Goal: Task Accomplishment & Management: Complete application form

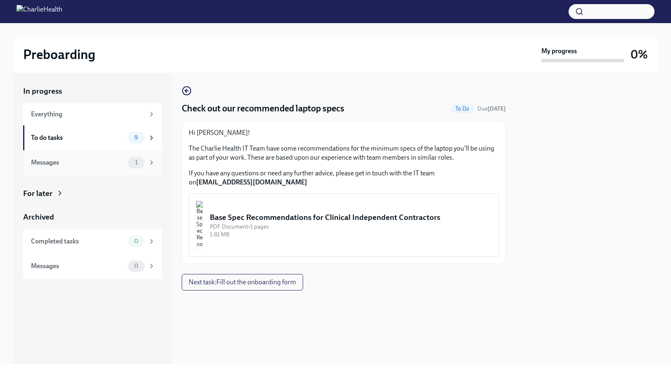
click at [99, 165] on div "Messages" at bounding box center [78, 162] width 94 height 9
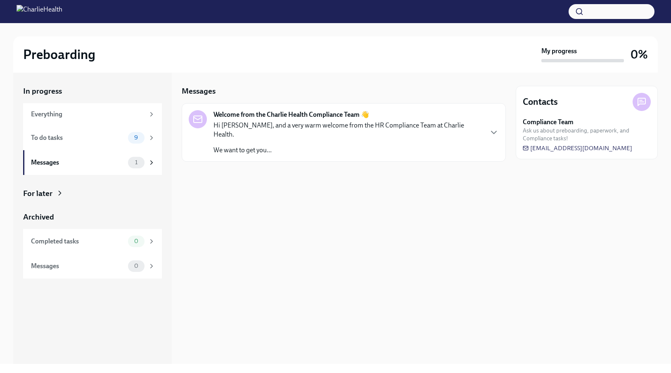
click at [281, 146] on p "We want to get you..." at bounding box center [348, 150] width 269 height 9
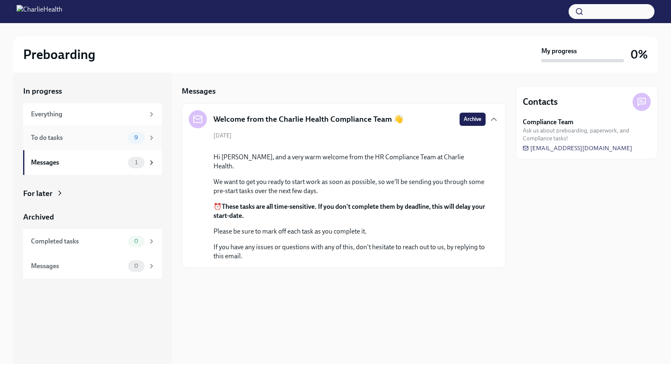
click at [72, 138] on div "To do tasks" at bounding box center [78, 137] width 94 height 9
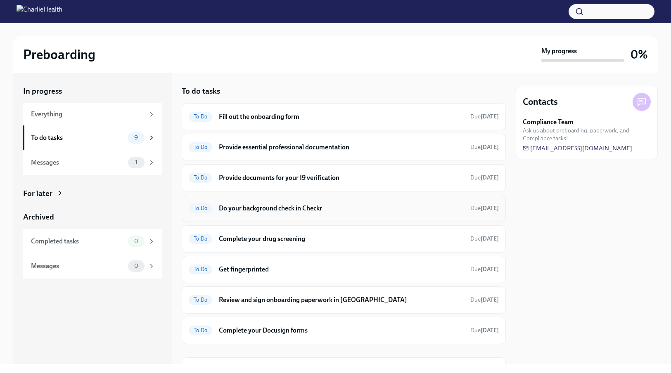
click at [309, 211] on h6 "Do your background check in Checkr" at bounding box center [341, 208] width 245 height 9
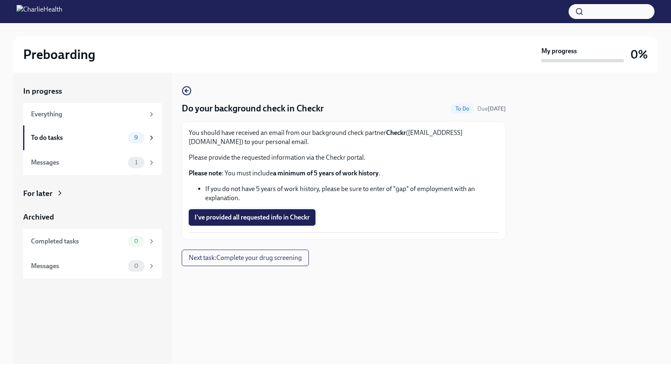
click at [273, 224] on button "I've provided all requested info in Checkr" at bounding box center [252, 217] width 127 height 17
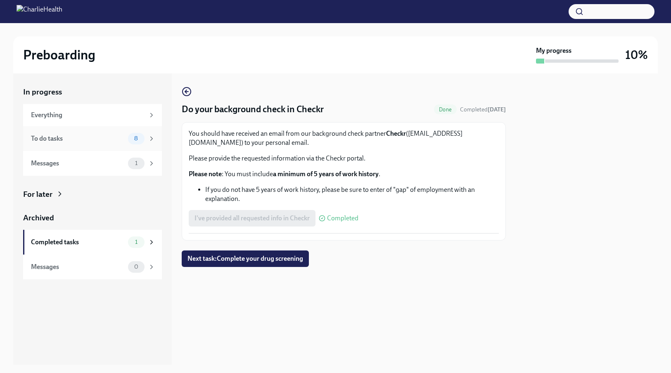
click at [67, 139] on div "To do tasks" at bounding box center [78, 138] width 94 height 9
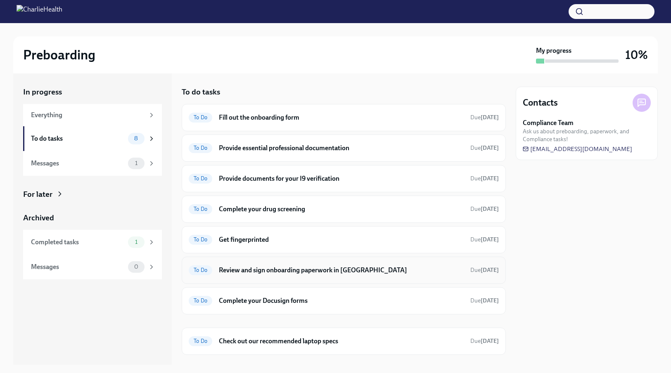
scroll to position [17, 0]
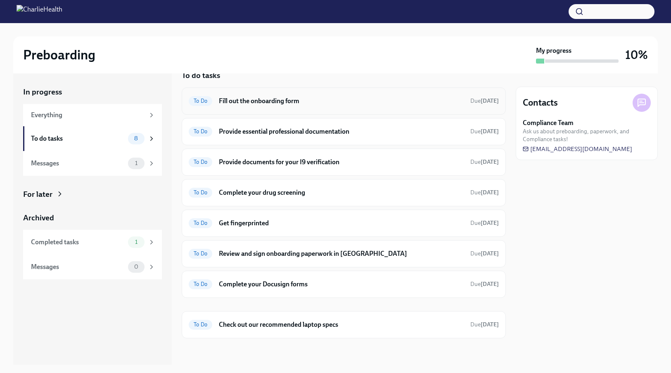
click at [266, 101] on h6 "Fill out the onboarding form" at bounding box center [341, 101] width 245 height 9
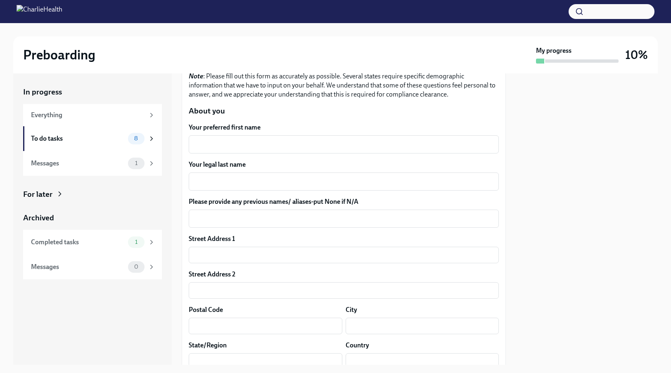
scroll to position [83, 0]
click at [251, 143] on textarea "Your preferred first name" at bounding box center [344, 144] width 300 height 10
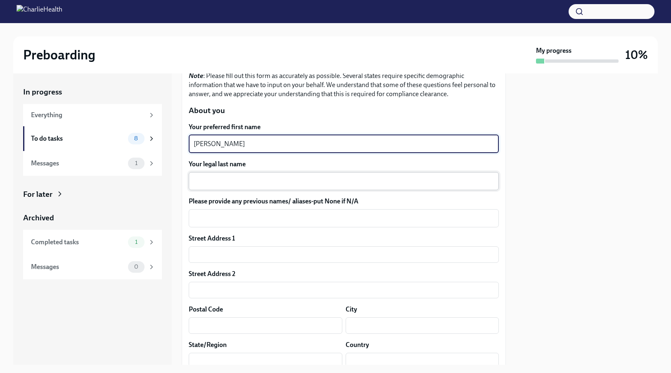
type textarea "[PERSON_NAME]"
click at [247, 182] on textarea "Your legal last name" at bounding box center [344, 181] width 300 height 10
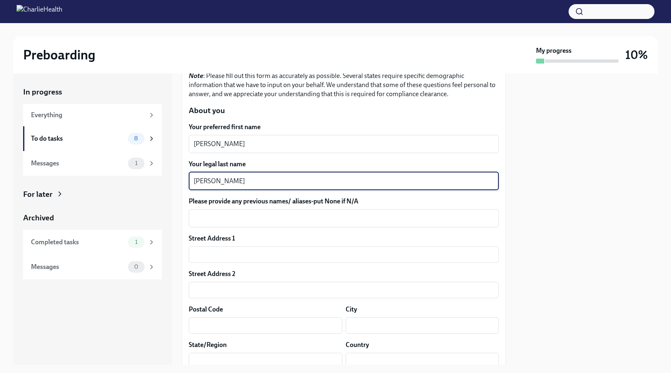
type textarea "[PERSON_NAME]"
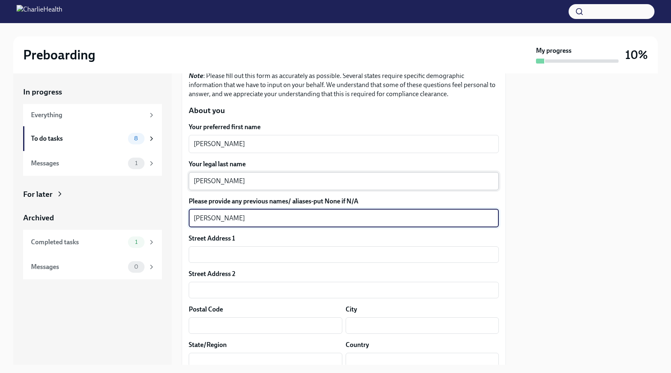
scroll to position [124, 0]
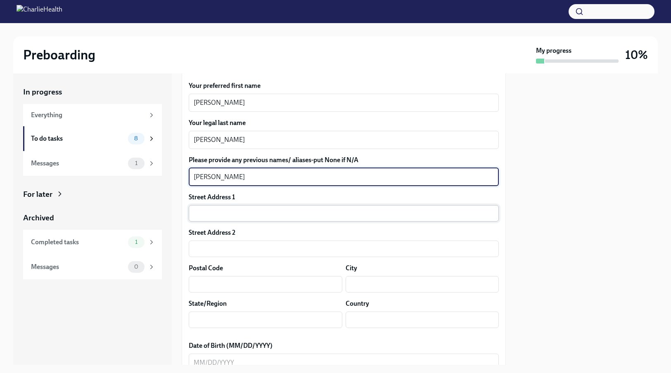
type textarea "[PERSON_NAME]"
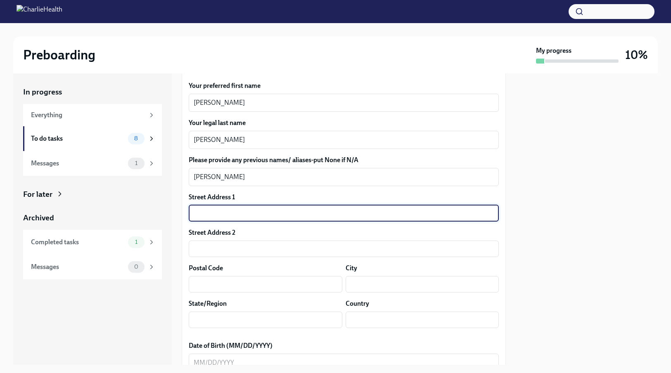
click at [238, 213] on input "text" at bounding box center [344, 213] width 310 height 17
type input "[STREET_ADDRESS]"
type input "32211"
type input "[DEMOGRAPHIC_DATA] / [DEMOGRAPHIC_DATA]"
type input "FL"
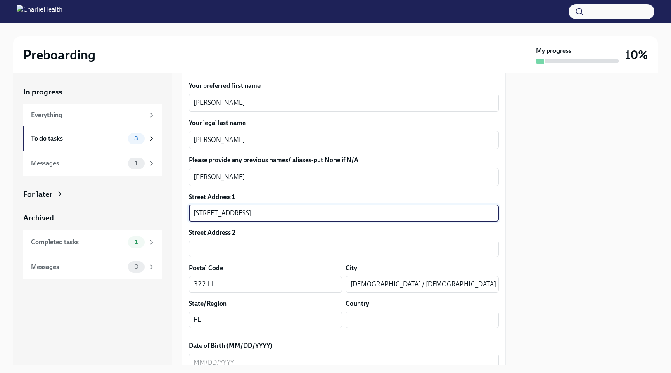
type input "US"
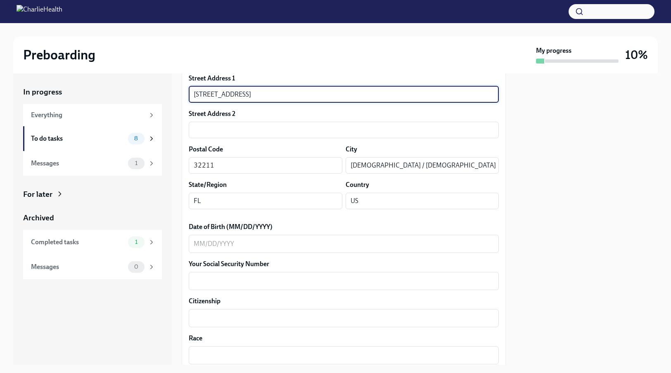
scroll to position [248, 0]
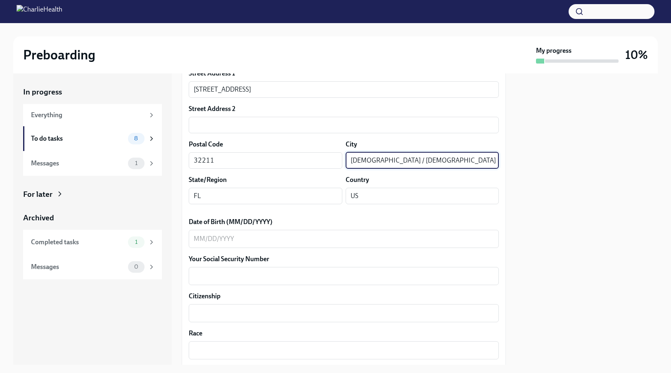
drag, startPoint x: 406, startPoint y: 161, endPoint x: 354, endPoint y: 161, distance: 52.0
click at [354, 161] on input "[DEMOGRAPHIC_DATA] / [DEMOGRAPHIC_DATA]" at bounding box center [423, 160] width 154 height 17
click at [347, 160] on input "[DEMOGRAPHIC_DATA] / [DEMOGRAPHIC_DATA]" at bounding box center [423, 160] width 154 height 17
type input "c"
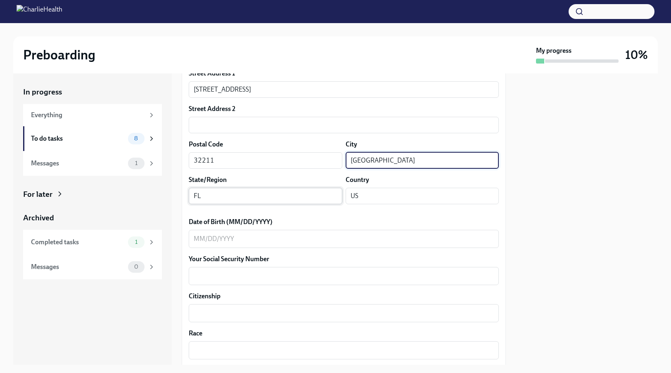
type input "[GEOGRAPHIC_DATA]"
click at [300, 197] on input "FL" at bounding box center [266, 196] width 154 height 17
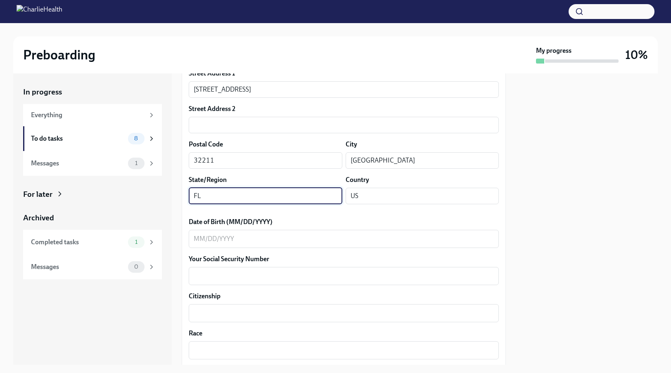
click at [368, 222] on label "Date of Birth (MM/DD/YYYY)" at bounding box center [344, 222] width 310 height 9
click at [368, 234] on textarea "Date of Birth (MM/DD/YYYY)" at bounding box center [344, 239] width 300 height 10
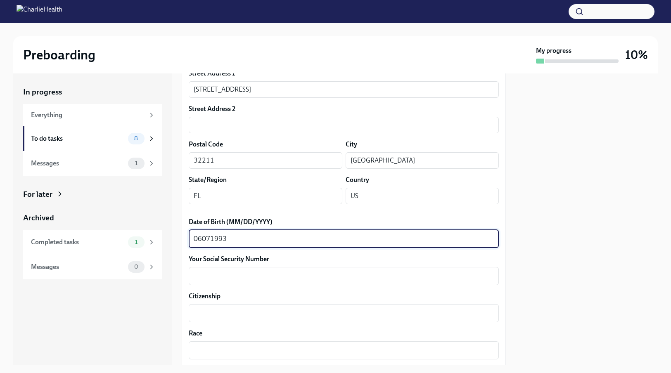
click at [201, 238] on textarea "06071993" at bounding box center [344, 239] width 300 height 10
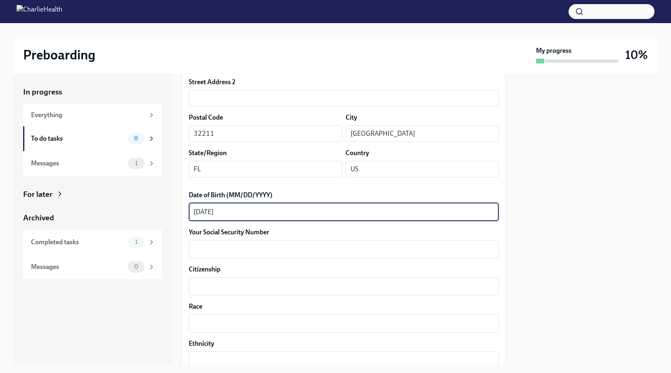
scroll to position [289, 0]
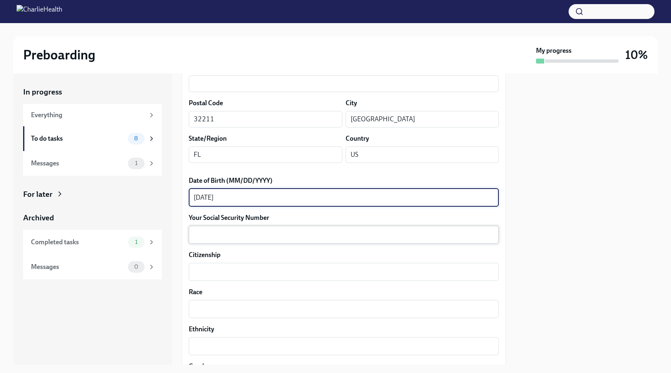
type textarea "[DATE]"
click at [243, 237] on textarea "Your Social Security Number" at bounding box center [344, 235] width 300 height 10
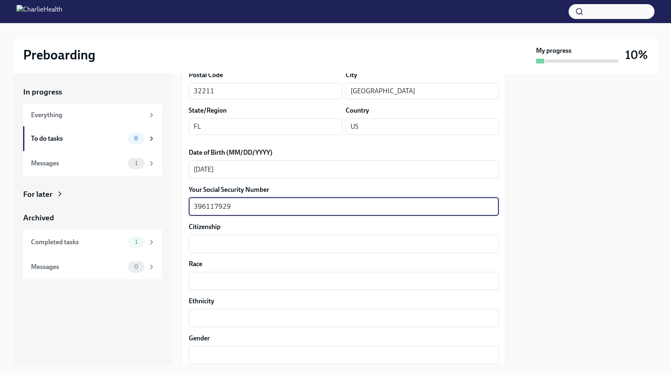
scroll to position [330, 0]
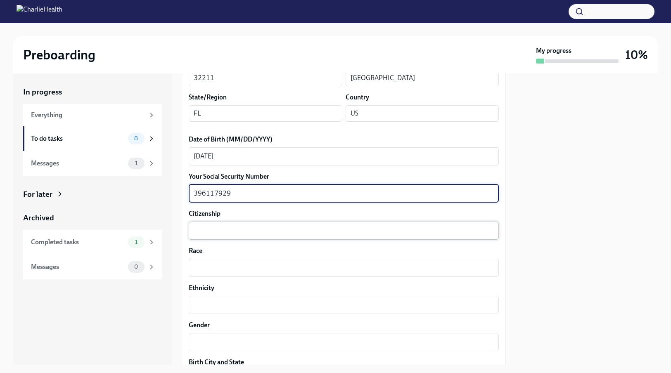
type textarea "396117929"
click at [221, 226] on textarea "Citizenship" at bounding box center [344, 231] width 300 height 10
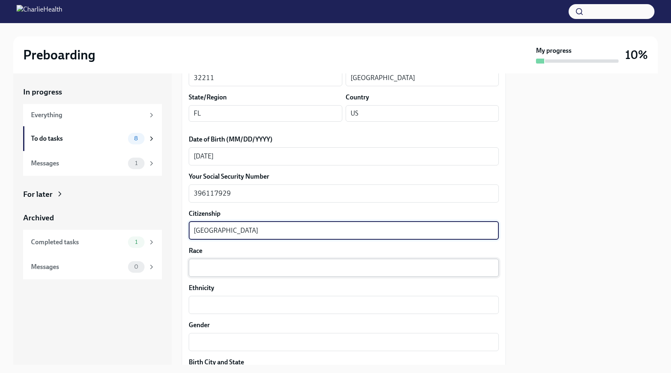
type textarea "[GEOGRAPHIC_DATA]"
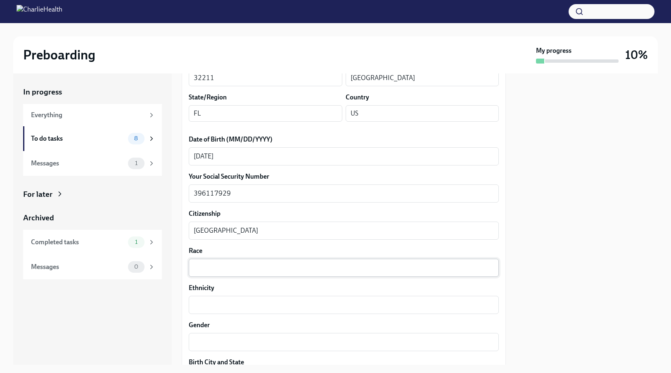
click at [231, 260] on div "x ​" at bounding box center [344, 268] width 310 height 18
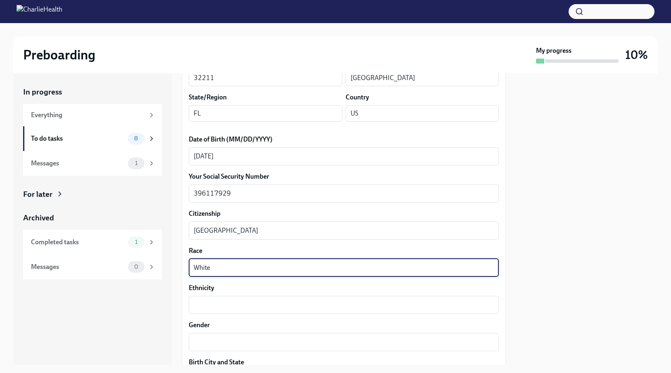
type textarea "White"
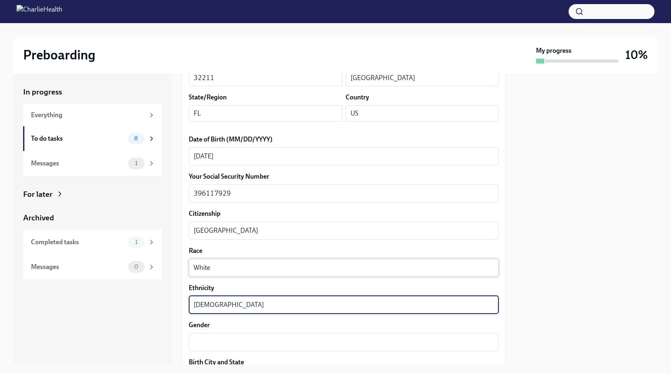
type textarea "[DEMOGRAPHIC_DATA]"
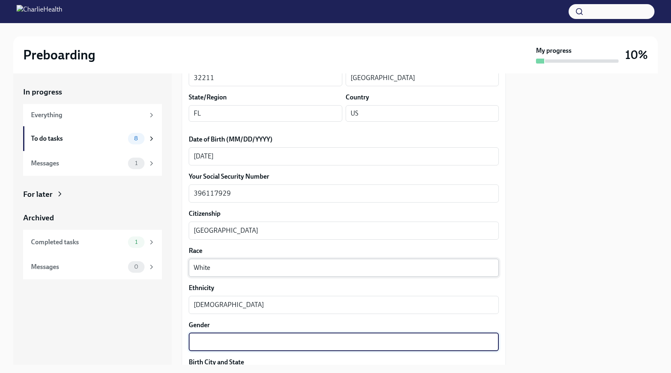
type textarea "f"
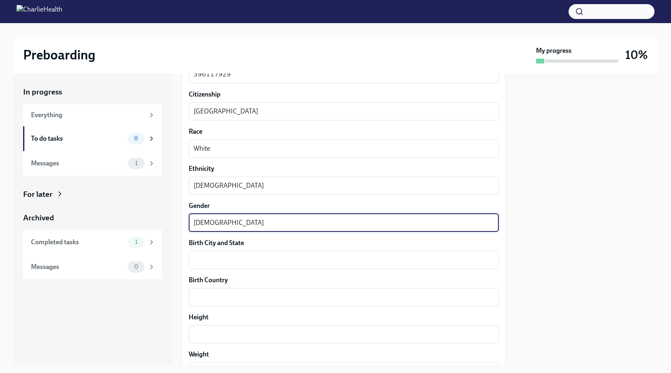
scroll to position [496, 0]
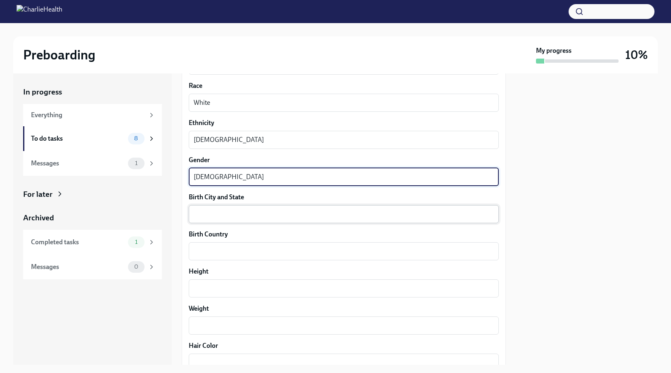
type textarea "[DEMOGRAPHIC_DATA]"
click at [211, 212] on textarea "Birth City and State" at bounding box center [344, 214] width 300 height 10
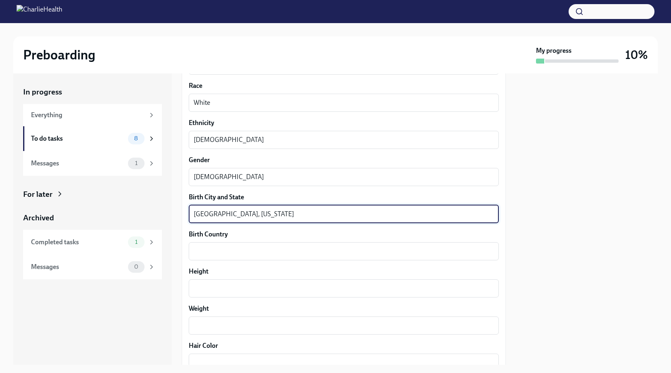
type textarea "[GEOGRAPHIC_DATA], [US_STATE]"
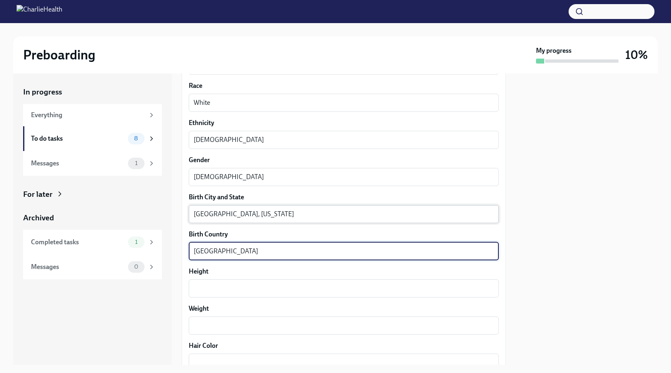
type textarea "[GEOGRAPHIC_DATA]"
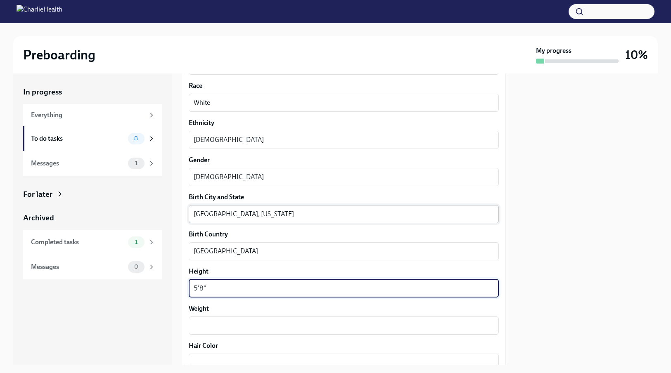
type textarea "5'8""
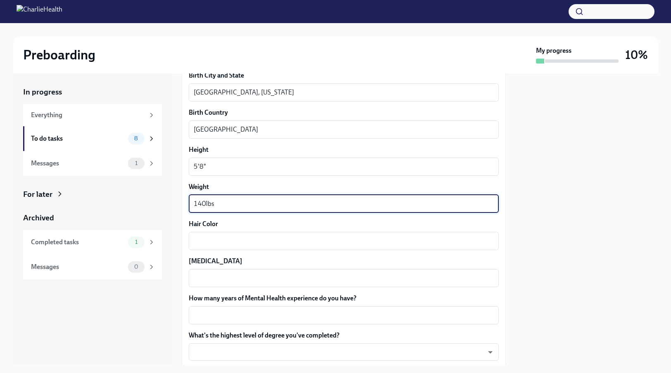
scroll to position [620, 0]
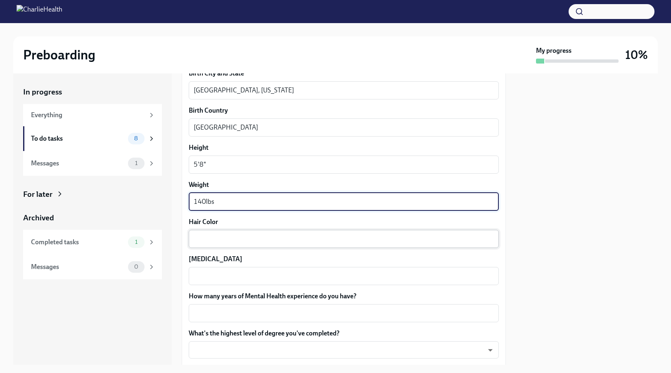
type textarea "140lbs"
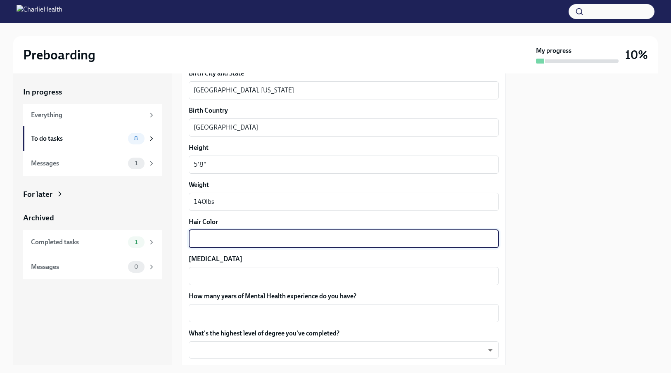
click at [224, 236] on textarea "Hair Color" at bounding box center [344, 239] width 300 height 10
type textarea "Brown"
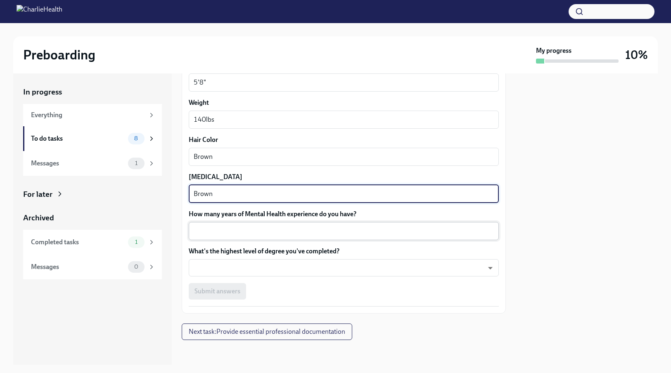
scroll to position [702, 0]
type textarea "Brown"
click at [228, 229] on textarea "How many years of Mental Health experience do you have?" at bounding box center [344, 231] width 300 height 10
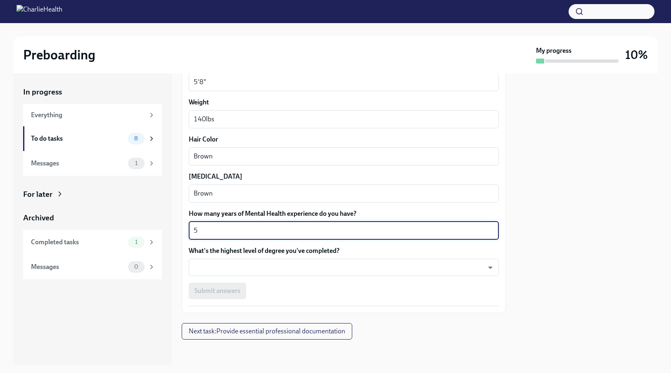
scroll to position [703, 0]
type textarea "5"
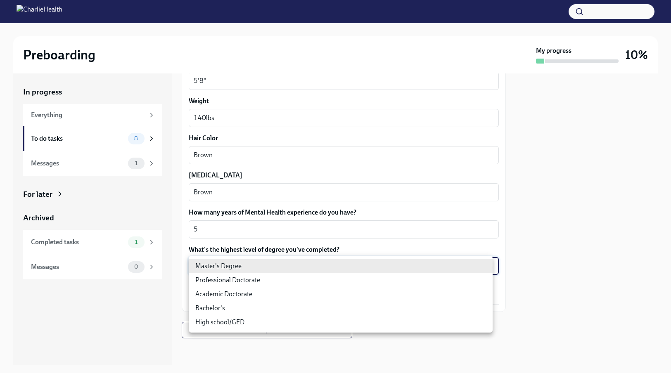
click at [240, 268] on body "Preboarding My progress 10% In progress Everything To do tasks 8 Messages 1 For…" at bounding box center [335, 186] width 671 height 373
click at [240, 268] on li "Master's Degree" at bounding box center [341, 266] width 304 height 14
type input "2vBr-ghkD"
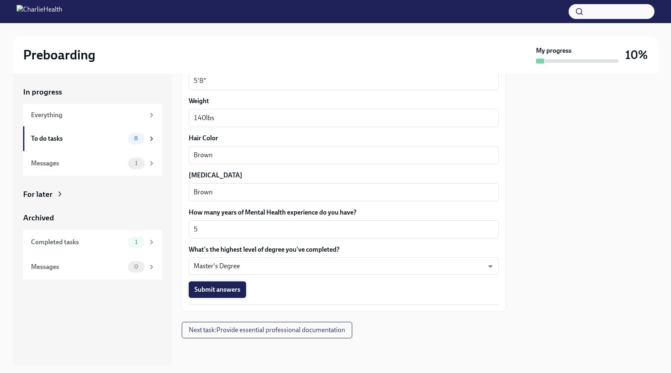
click at [233, 291] on span "Submit answers" at bounding box center [218, 290] width 46 height 8
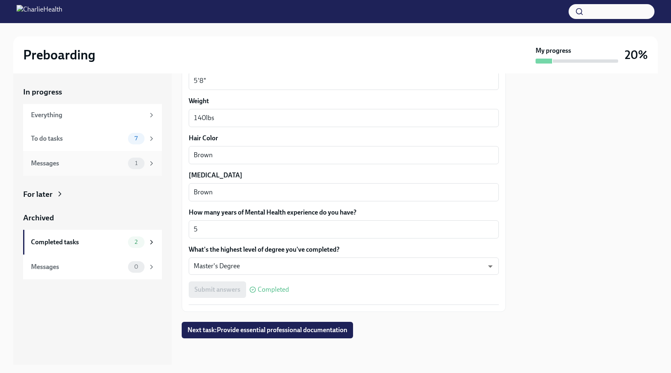
click at [128, 163] on div "1" at bounding box center [136, 164] width 17 height 12
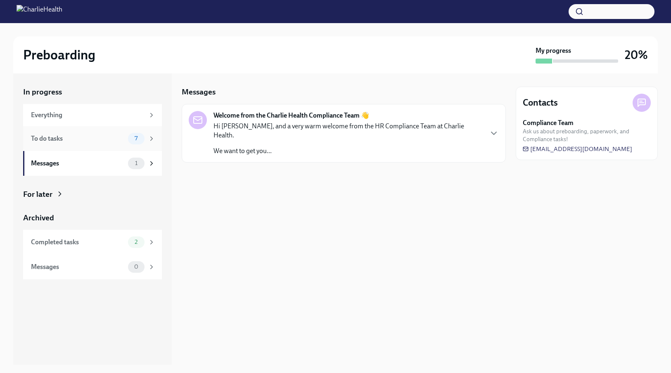
click at [125, 139] on div "To do tasks 7" at bounding box center [93, 139] width 124 height 12
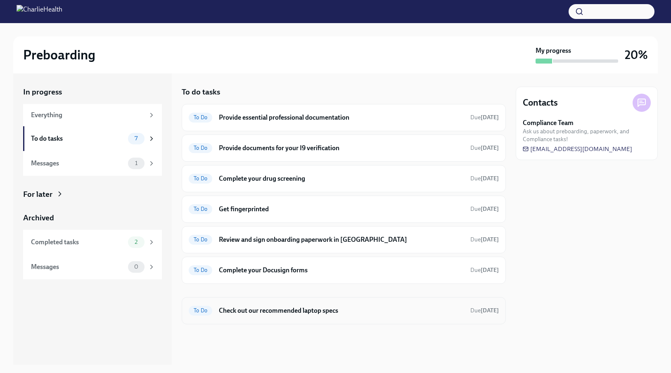
click at [285, 315] on h6 "Check out our recommended laptop specs" at bounding box center [341, 310] width 245 height 9
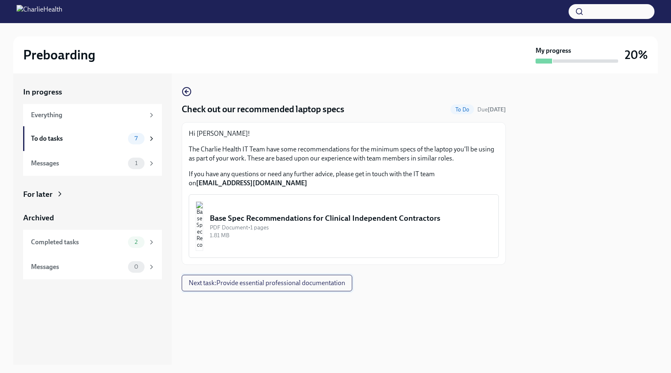
click at [245, 285] on span "Next task : Provide essential professional documentation" at bounding box center [267, 283] width 157 height 8
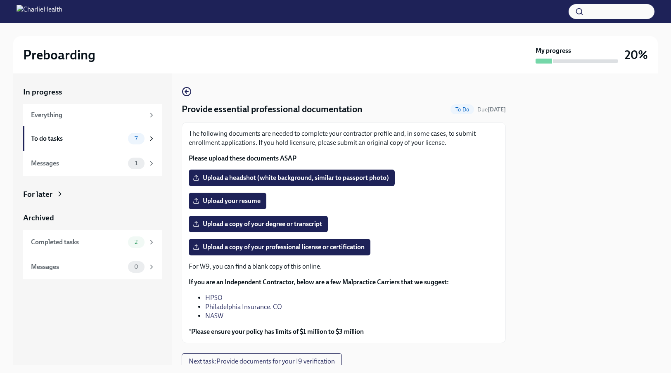
scroll to position [31, 0]
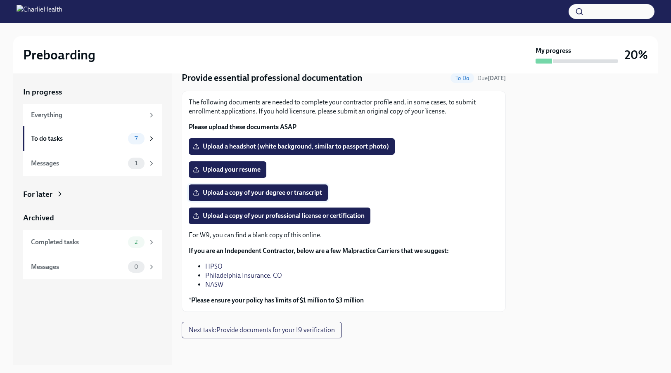
click at [283, 192] on span "Upload a copy of your degree or transcript" at bounding box center [259, 193] width 128 height 8
click at [0, 0] on input "Upload a copy of your degree or transcript" at bounding box center [0, 0] width 0 height 0
click at [247, 218] on span "Upload a copy of your professional license or certification" at bounding box center [280, 216] width 170 height 8
click at [0, 0] on input "Upload a copy of your professional license or certification" at bounding box center [0, 0] width 0 height 0
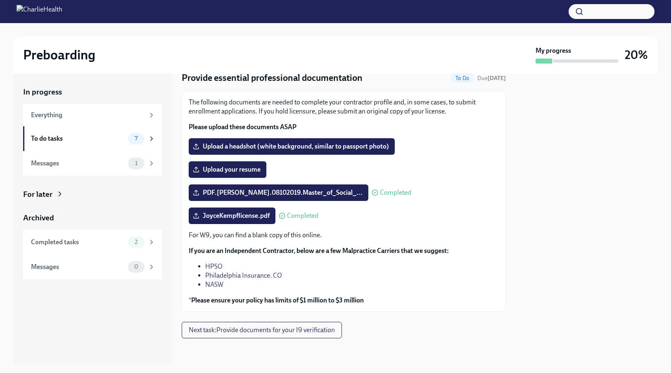
click at [234, 172] on span "Upload your resume" at bounding box center [228, 170] width 66 height 8
click at [0, 0] on input "Upload your resume" at bounding box center [0, 0] width 0 height 0
